Goal: Book appointment/travel/reservation

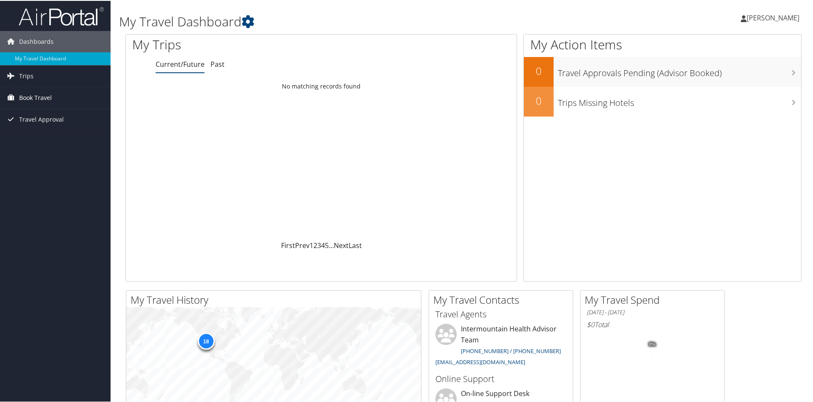
click at [26, 100] on span "Book Travel" at bounding box center [35, 96] width 33 height 21
click at [39, 139] on link "Book/Manage Online Trips" at bounding box center [55, 139] width 111 height 13
